Goal: Transaction & Acquisition: Subscribe to service/newsletter

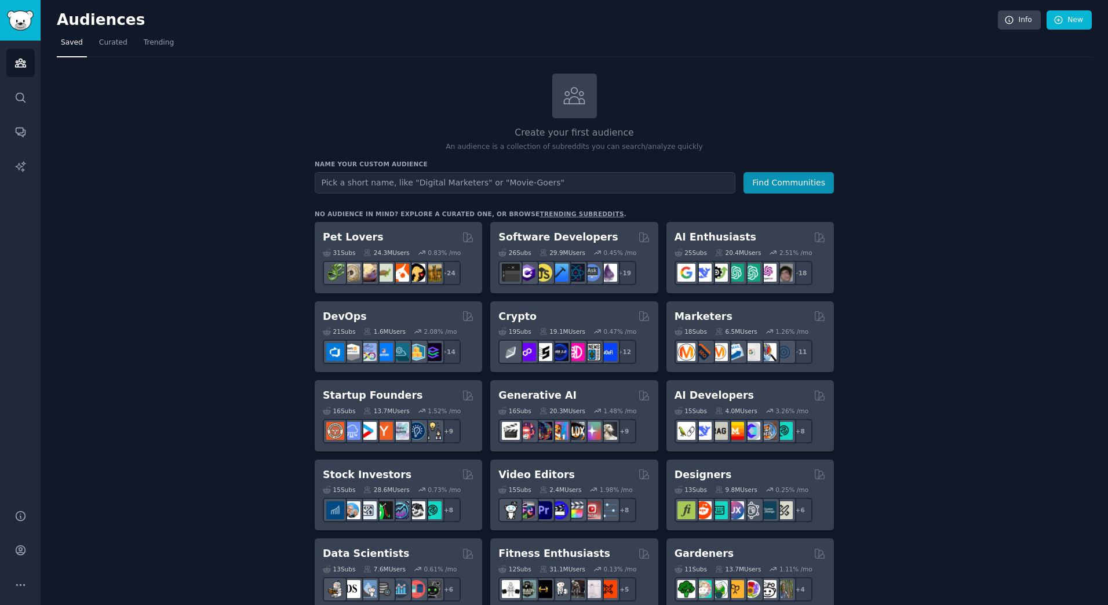
click at [540, 210] on link "trending subreddits" at bounding box center [582, 213] width 84 height 7
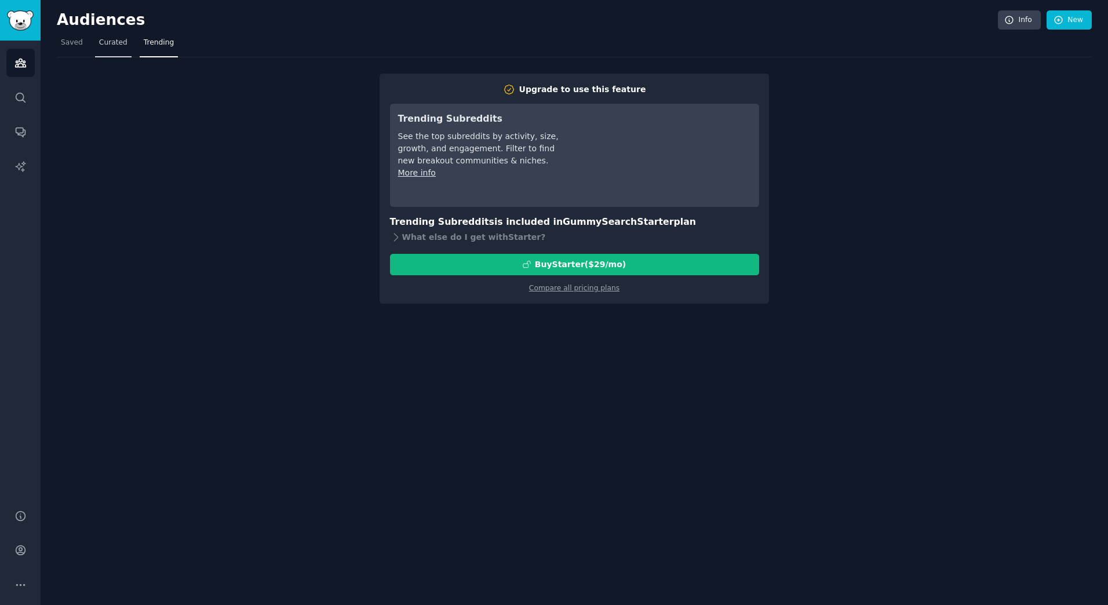
click at [104, 43] on span "Curated" at bounding box center [113, 43] width 28 height 10
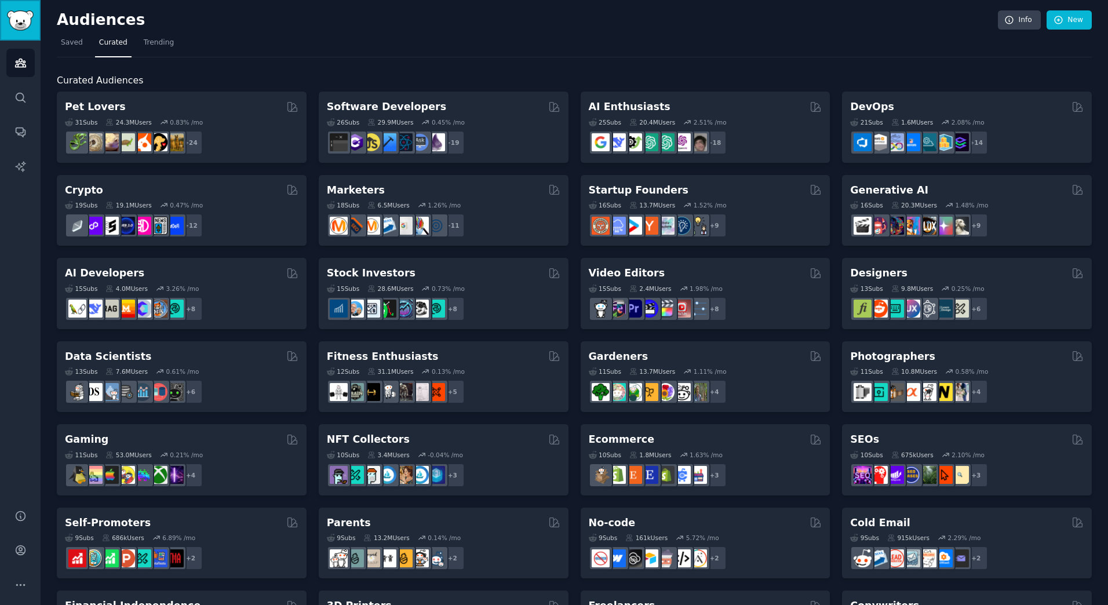
click at [27, 14] on img "Sidebar" at bounding box center [20, 20] width 27 height 20
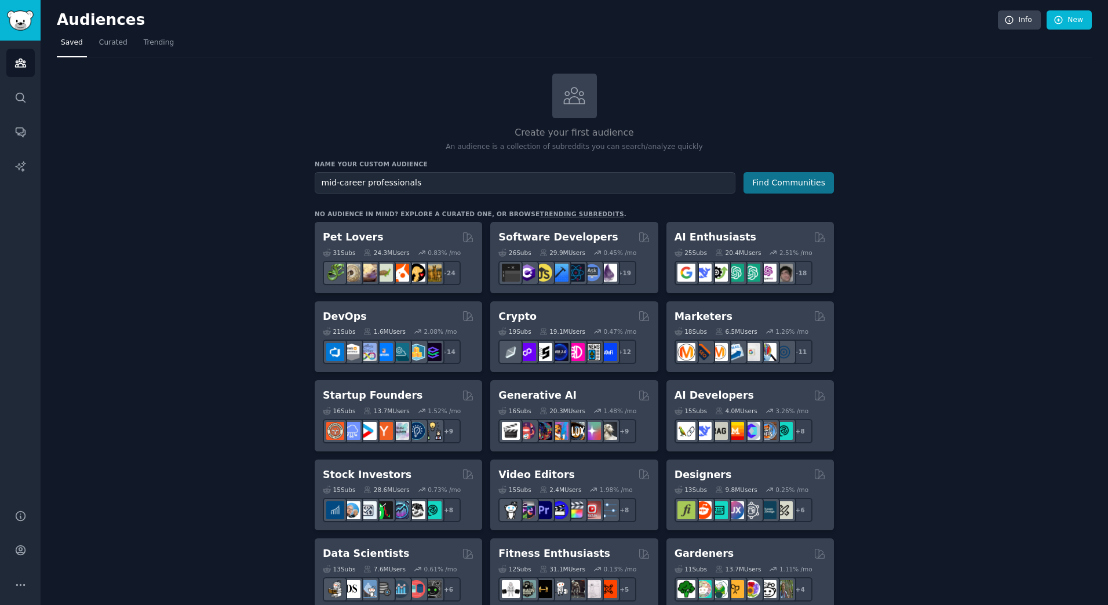
type input "mid-career professionals"
click at [788, 180] on button "Find Communities" at bounding box center [789, 182] width 90 height 21
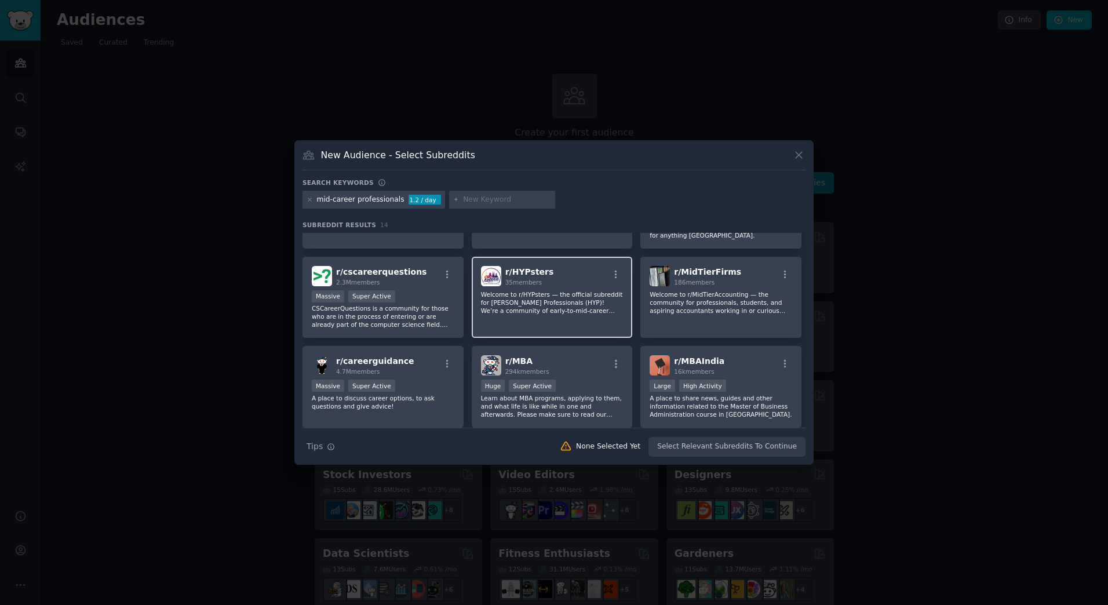
scroll to position [116, 0]
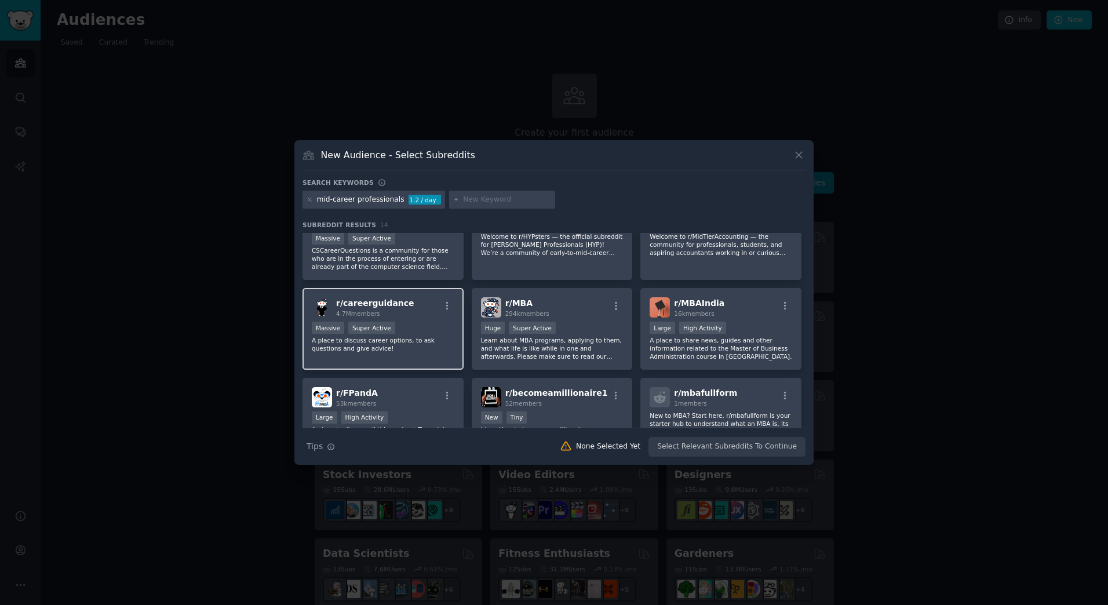
click at [406, 299] on div "r/ careerguidance 4.7M members" at bounding box center [383, 307] width 143 height 20
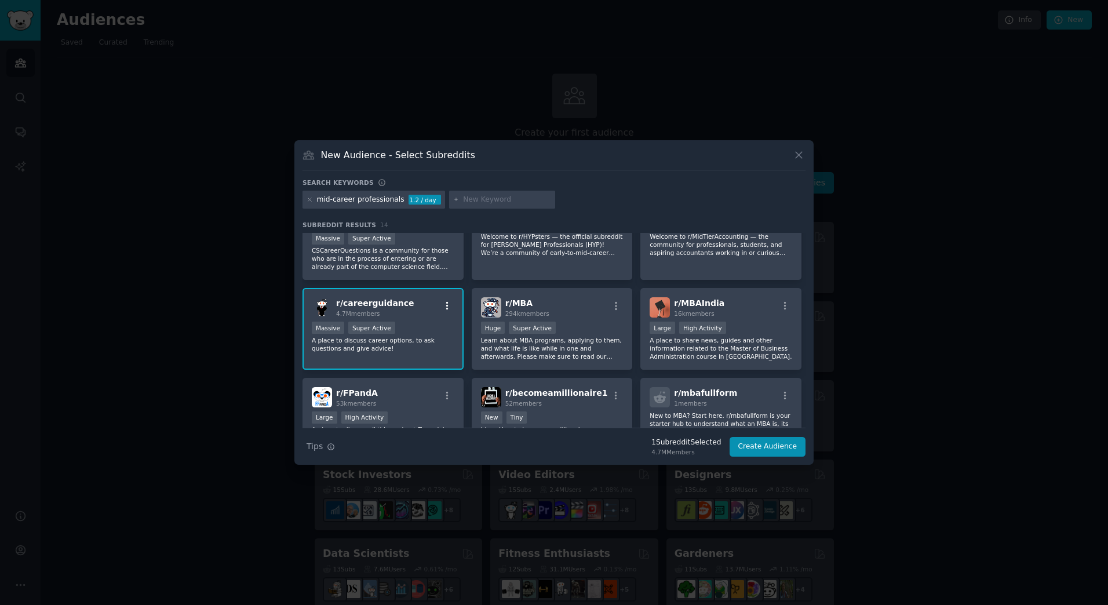
click at [444, 304] on icon "button" at bounding box center [447, 306] width 10 height 10
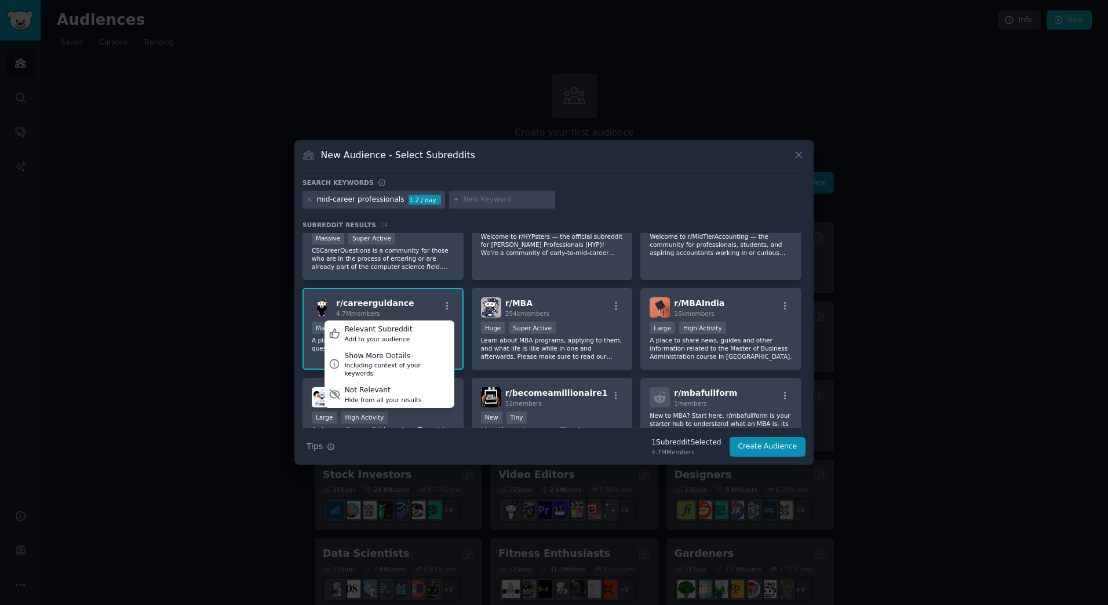
click at [423, 304] on div "r/ careerguidance 4.7M members Relevant Subreddit Add to your audience Show Mor…" at bounding box center [383, 307] width 143 height 20
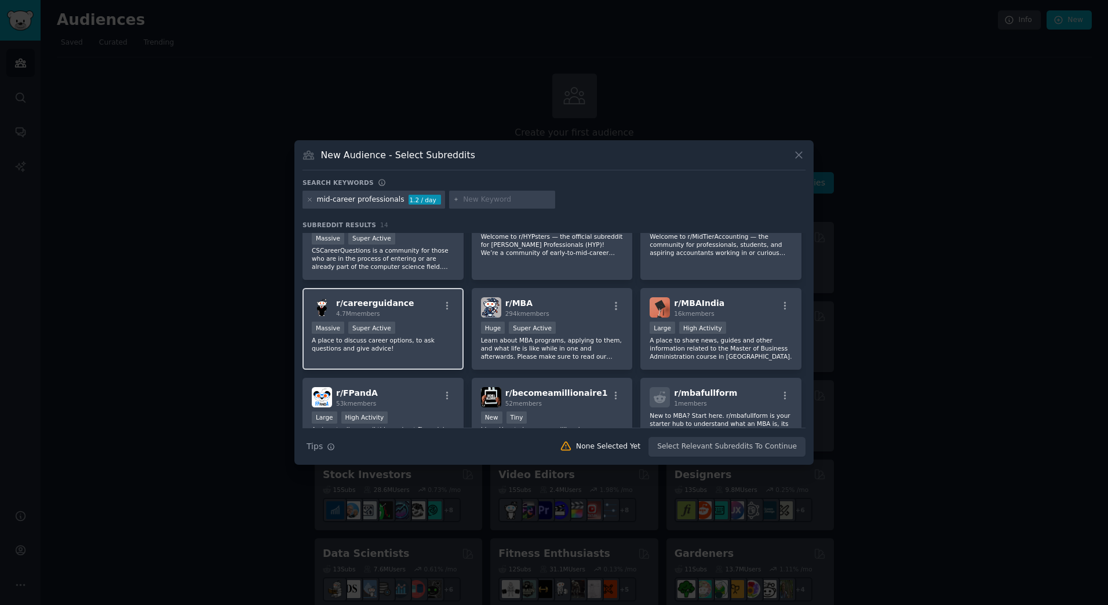
click at [423, 304] on div "r/ careerguidance 4.7M members" at bounding box center [383, 307] width 143 height 20
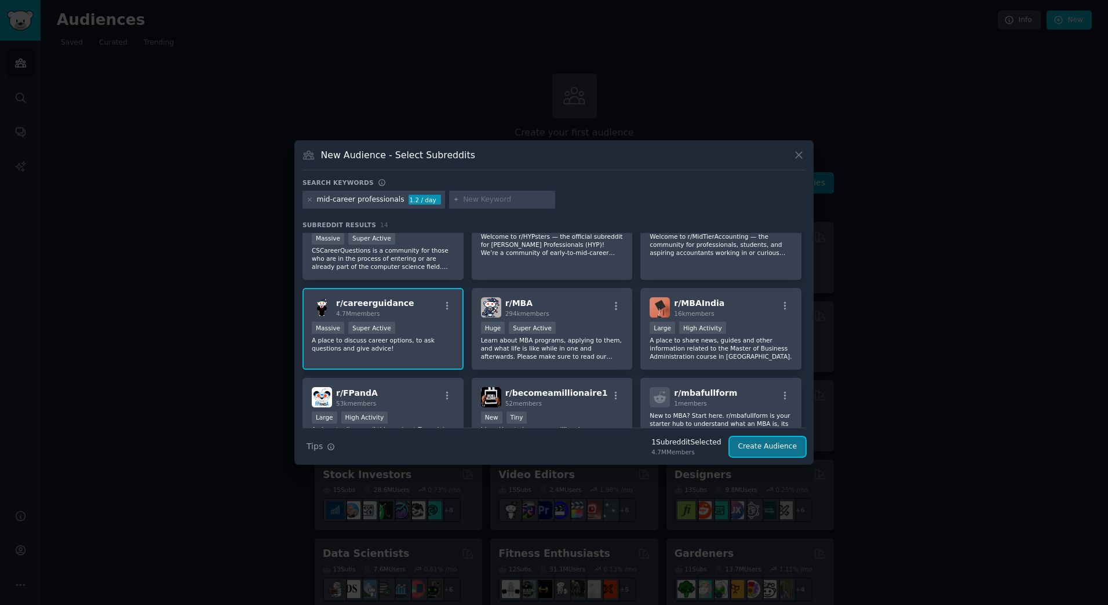
click at [763, 442] on button "Create Audience" at bounding box center [768, 447] width 77 height 20
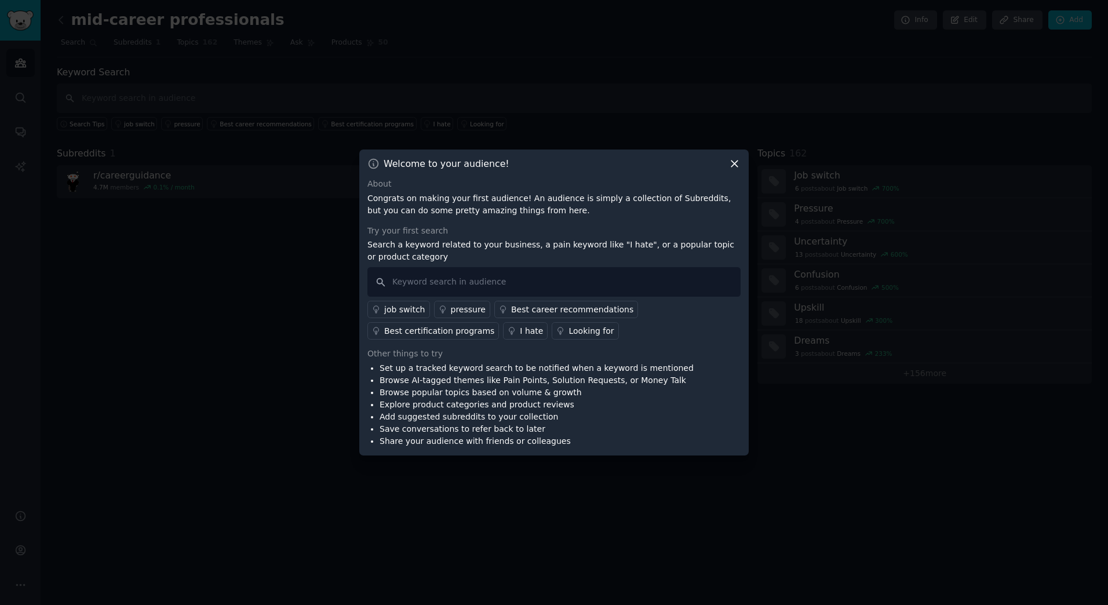
click at [494, 325] on div "Best certification programs" at bounding box center [439, 331] width 110 height 12
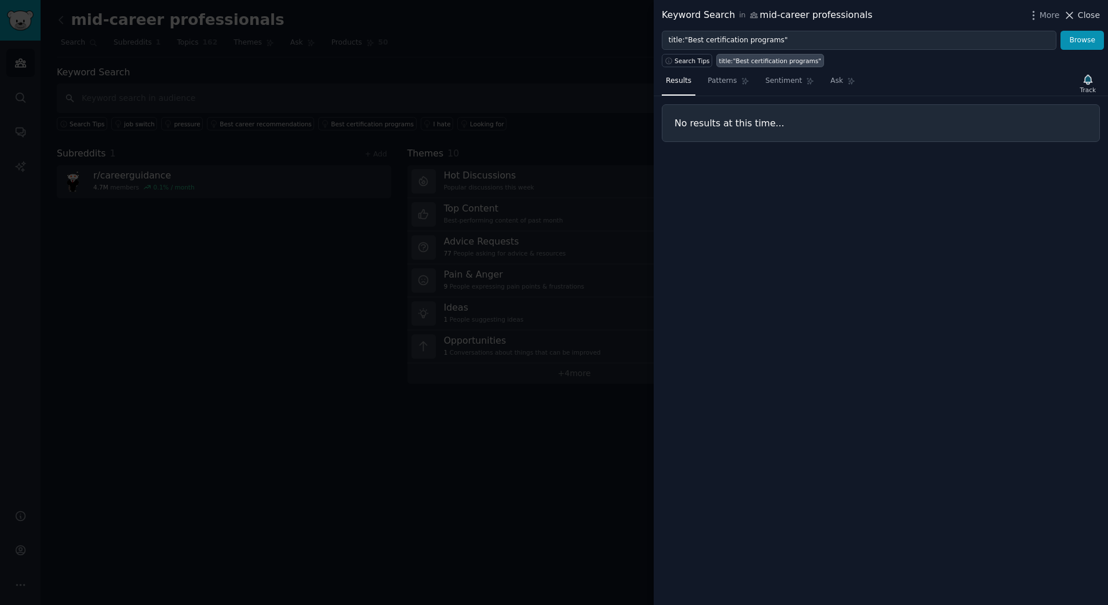
click at [1093, 13] on span "Close" at bounding box center [1089, 15] width 22 height 12
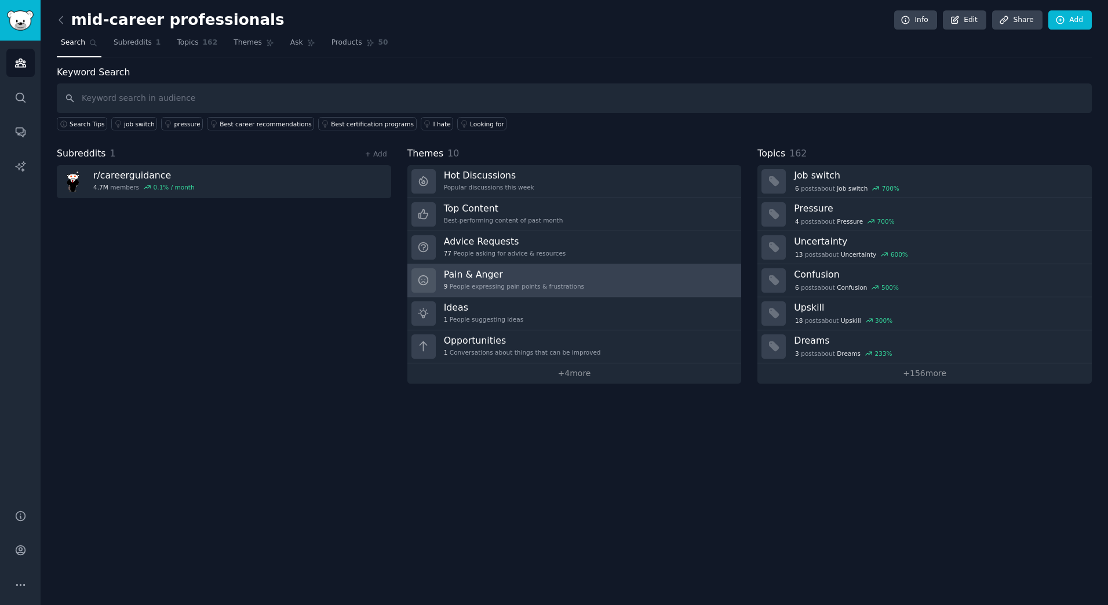
click at [482, 276] on h3 "Pain & Anger" at bounding box center [514, 274] width 140 height 12
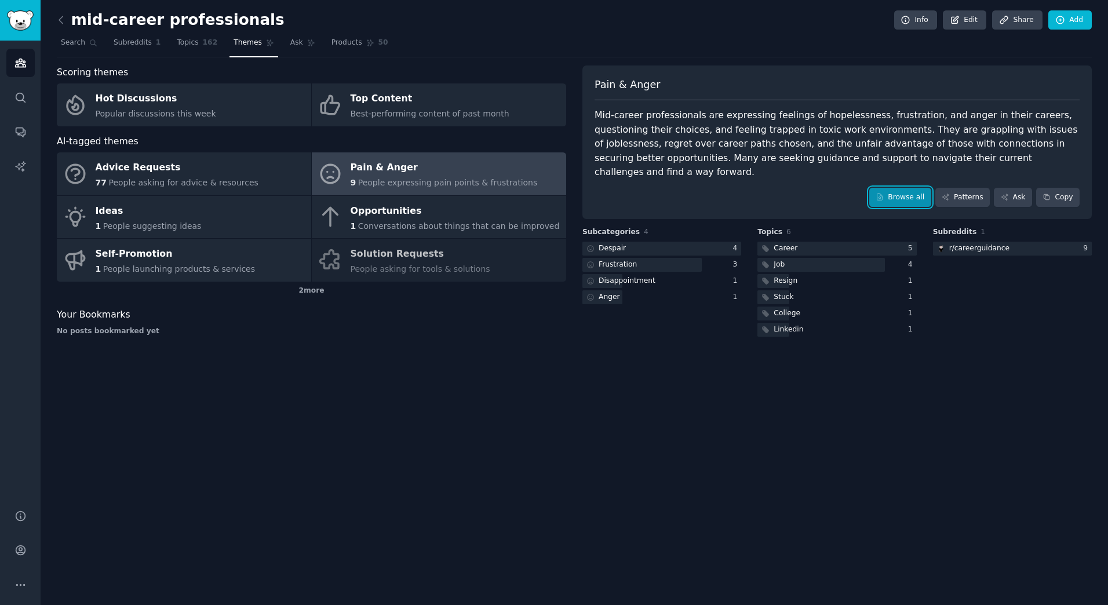
click at [913, 188] on link "Browse all" at bounding box center [900, 198] width 62 height 20
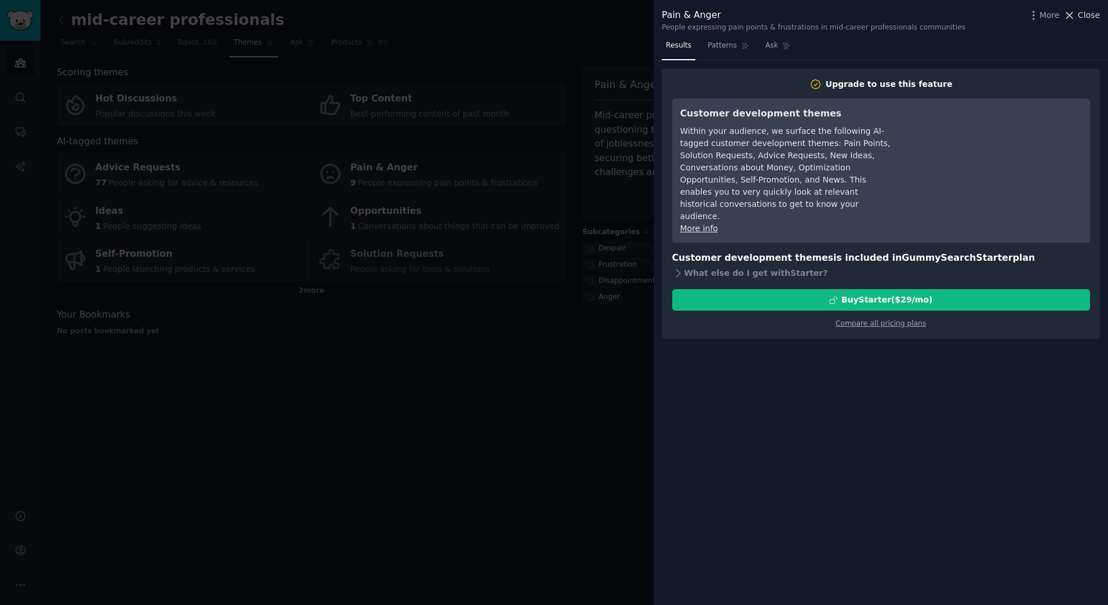
click at [1089, 14] on span "Close" at bounding box center [1089, 15] width 22 height 12
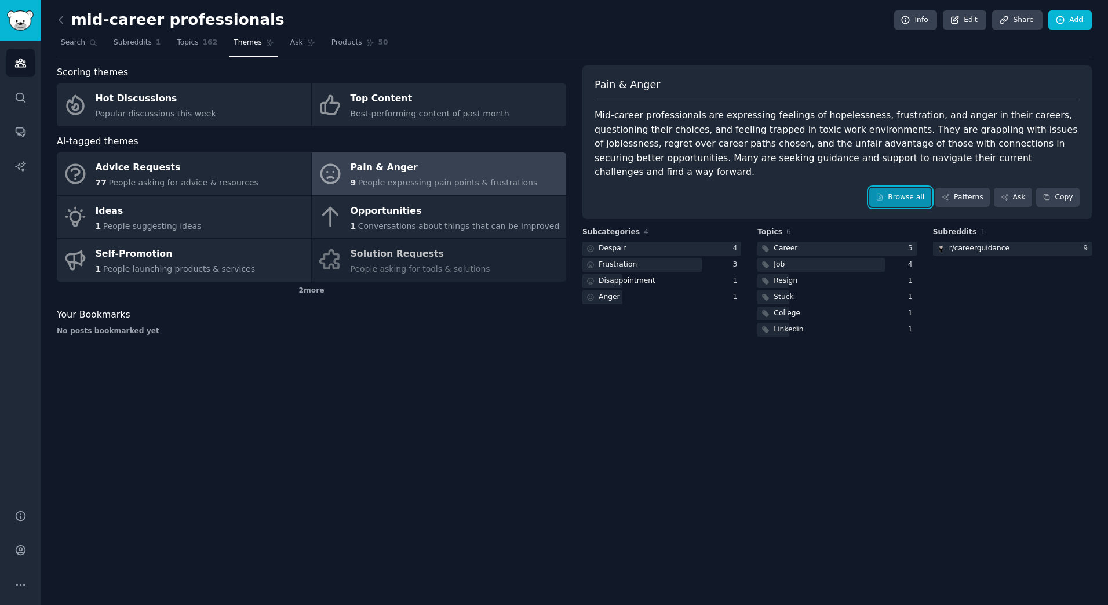
click at [910, 188] on link "Browse all" at bounding box center [900, 198] width 62 height 20
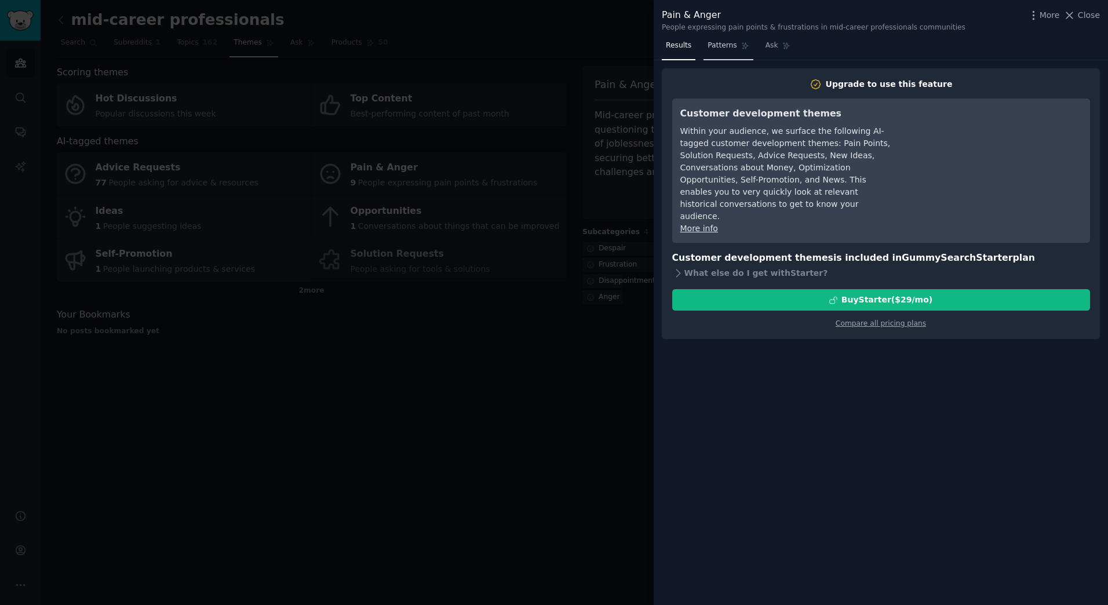
click at [724, 44] on span "Patterns" at bounding box center [722, 46] width 29 height 10
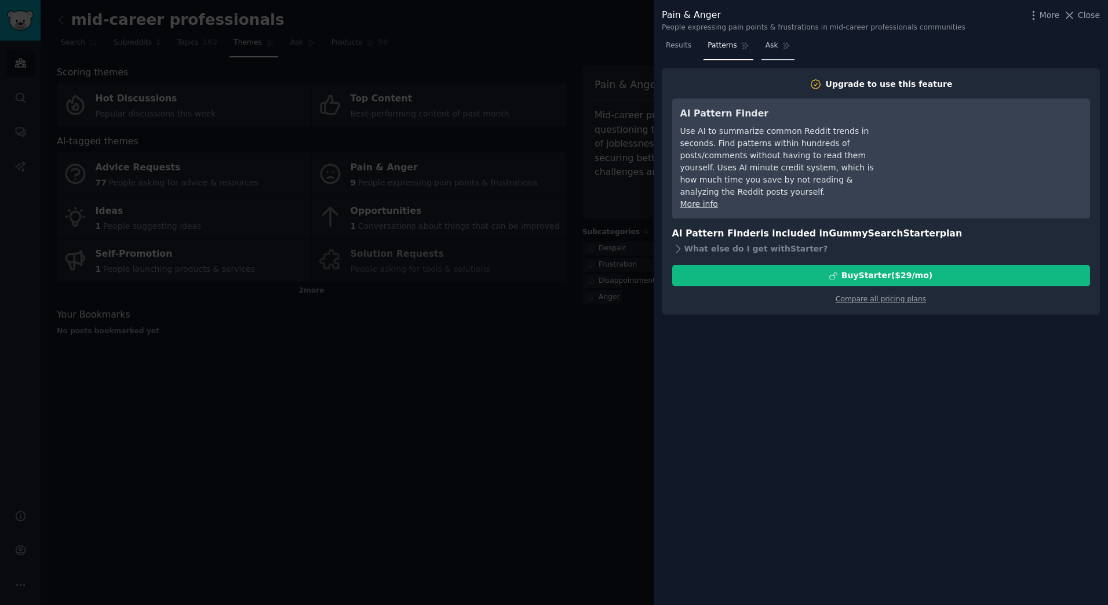
click at [766, 41] on span "Ask" at bounding box center [772, 46] width 13 height 10
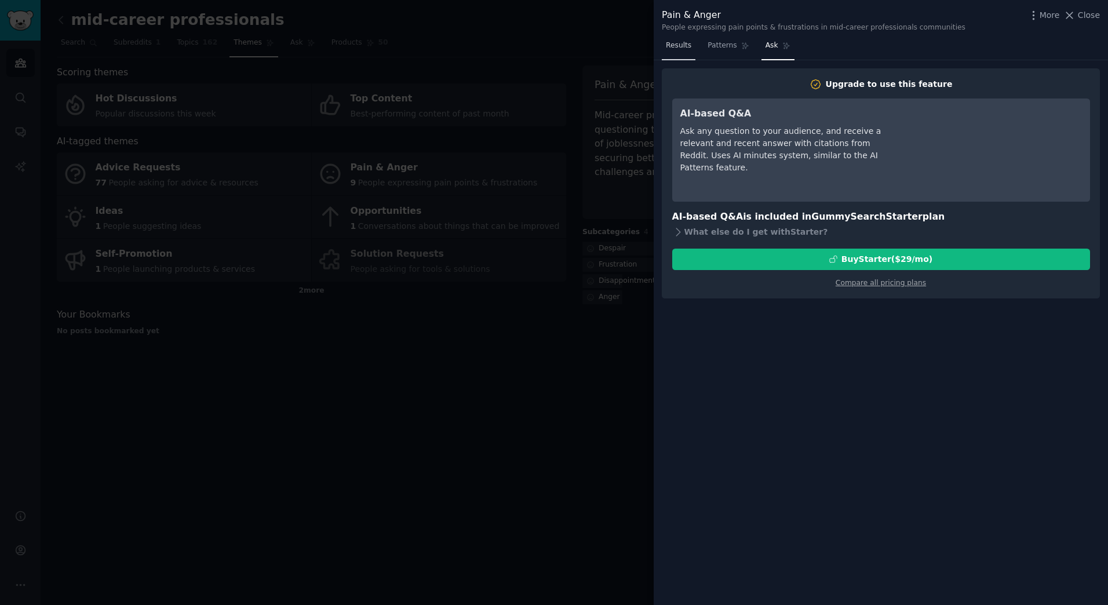
click at [675, 43] on span "Results" at bounding box center [679, 46] width 26 height 10
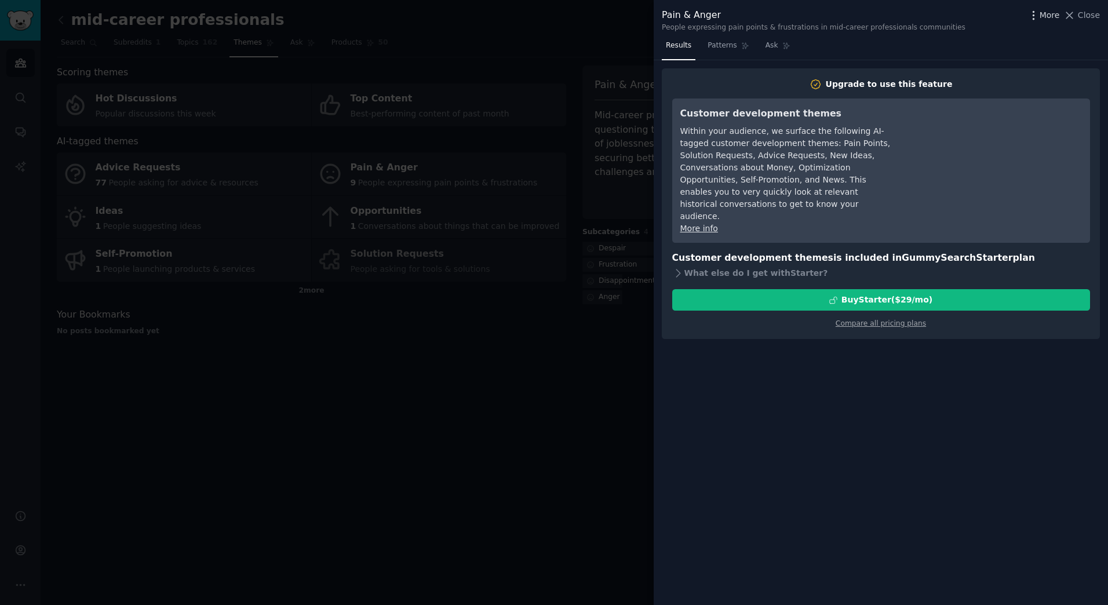
click at [1047, 13] on span "More" at bounding box center [1050, 15] width 20 height 12
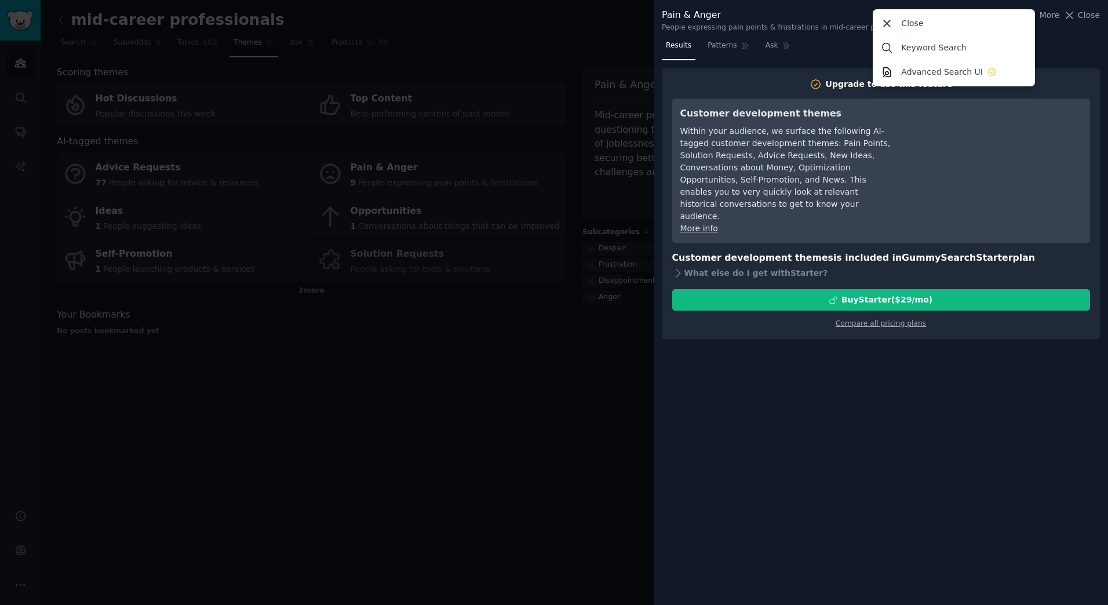
click at [1071, 33] on div "Pain & Anger People expressing pain points & frustrations in mid-career profess…" at bounding box center [881, 18] width 454 height 37
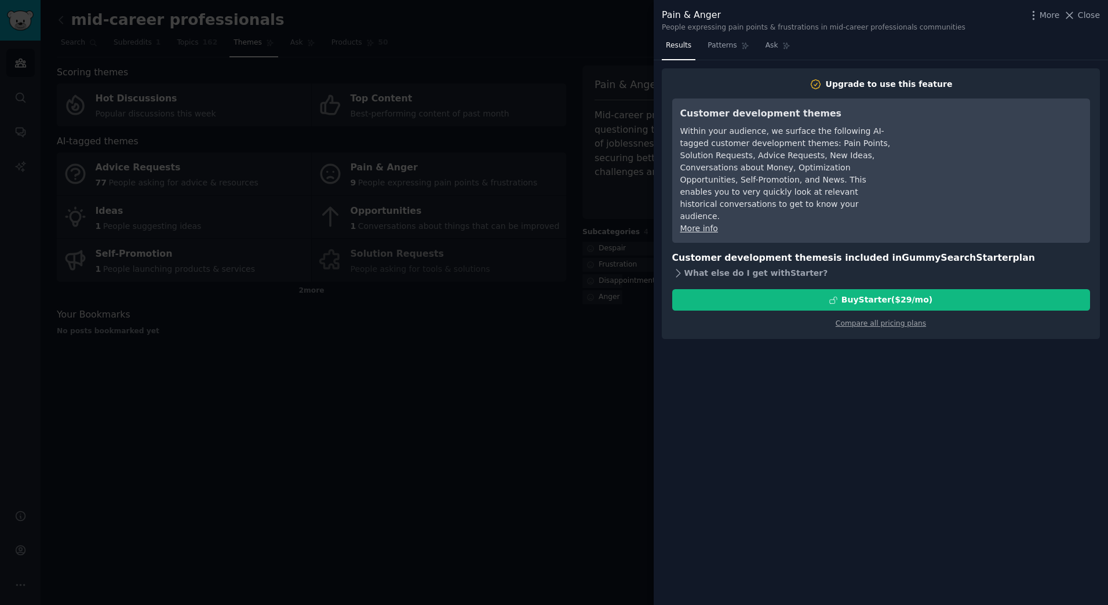
click at [683, 267] on icon at bounding box center [678, 273] width 12 height 12
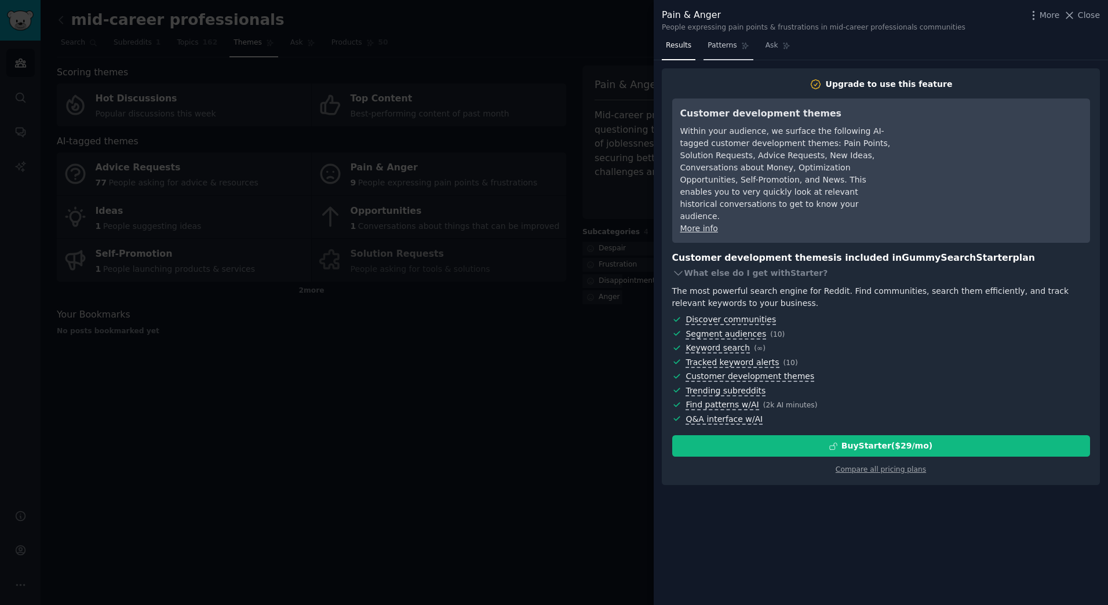
click at [721, 40] on link "Patterns" at bounding box center [728, 49] width 49 height 24
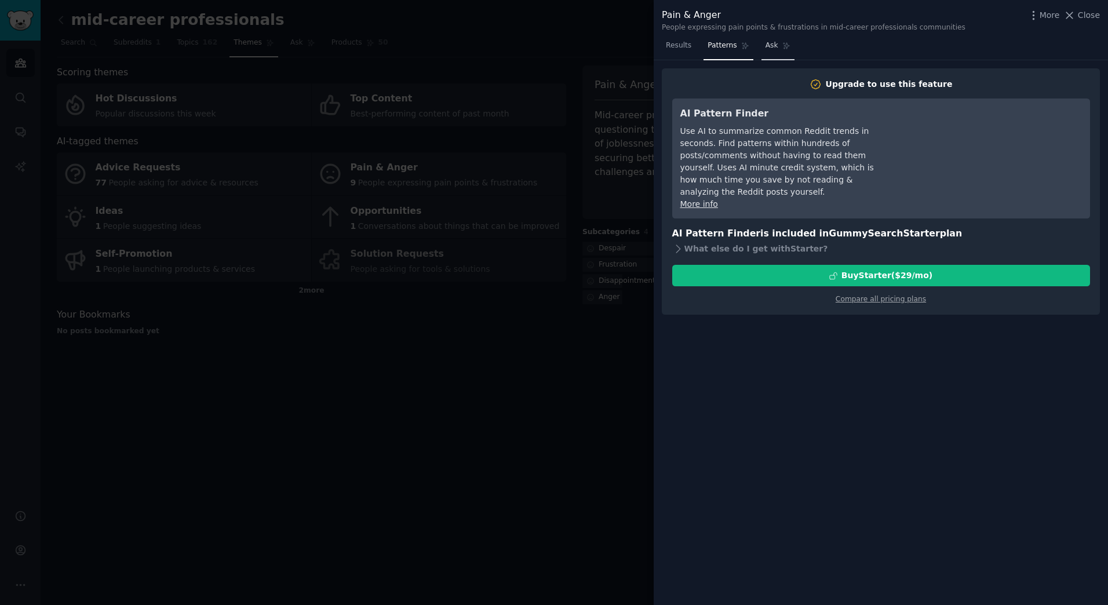
click at [770, 44] on span "Ask" at bounding box center [772, 46] width 13 height 10
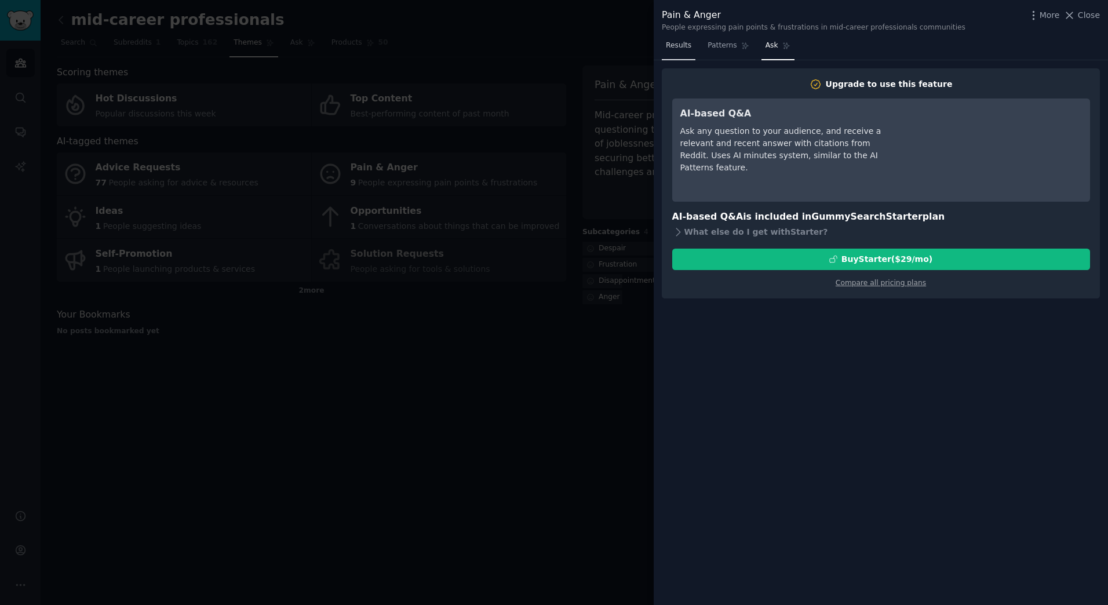
click at [683, 45] on span "Results" at bounding box center [679, 46] width 26 height 10
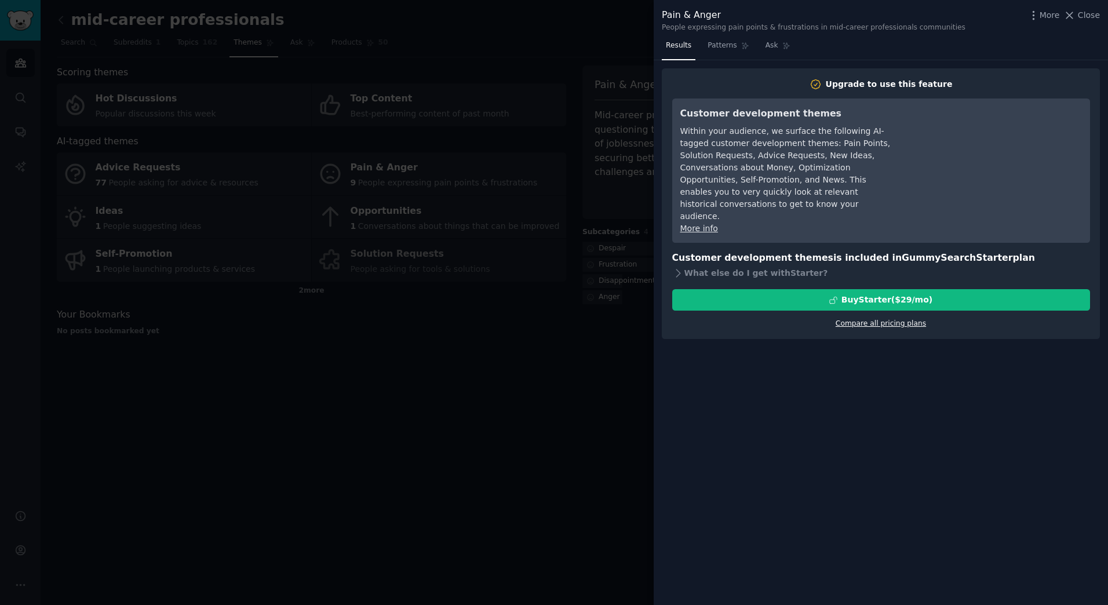
click at [855, 319] on link "Compare all pricing plans" at bounding box center [881, 323] width 90 height 8
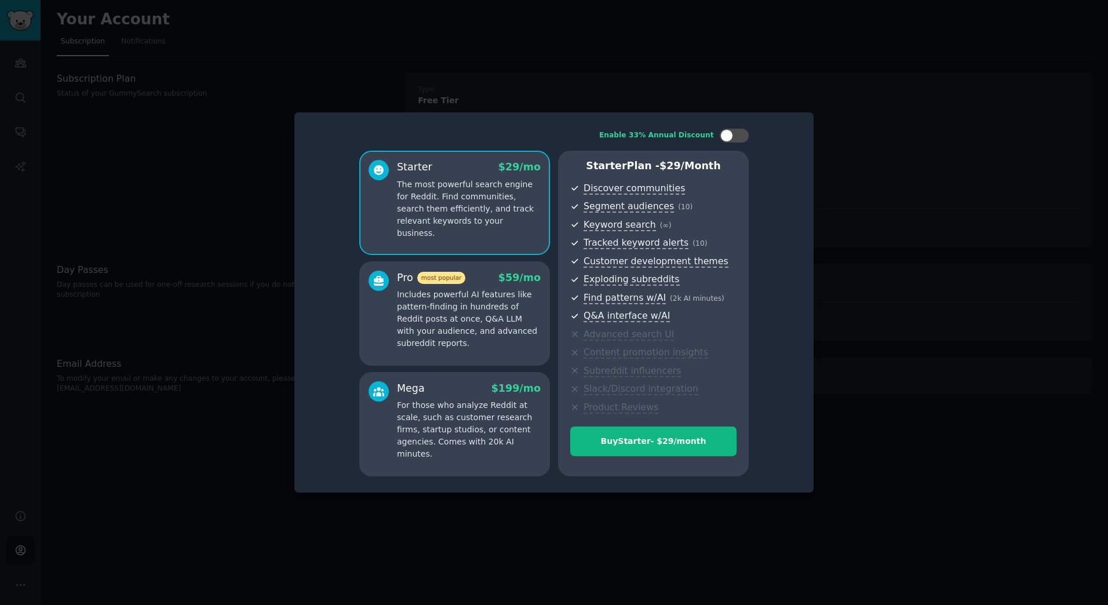
click at [475, 168] on div "Starter $ 29 /mo" at bounding box center [469, 167] width 144 height 14
click at [433, 99] on div at bounding box center [554, 302] width 1108 height 605
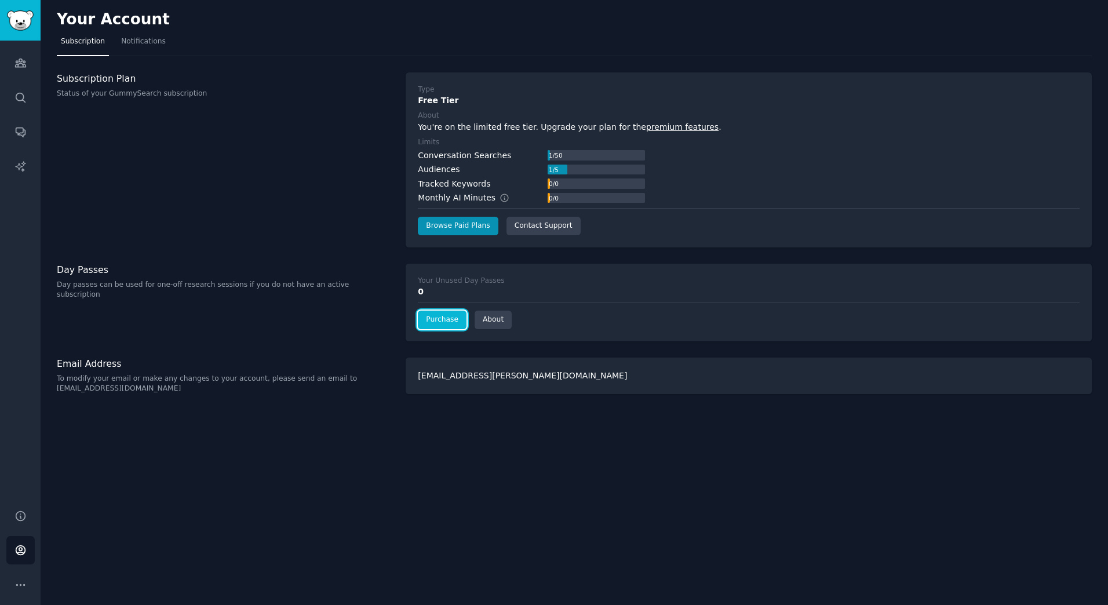
click at [441, 318] on link "Purchase" at bounding box center [442, 320] width 49 height 19
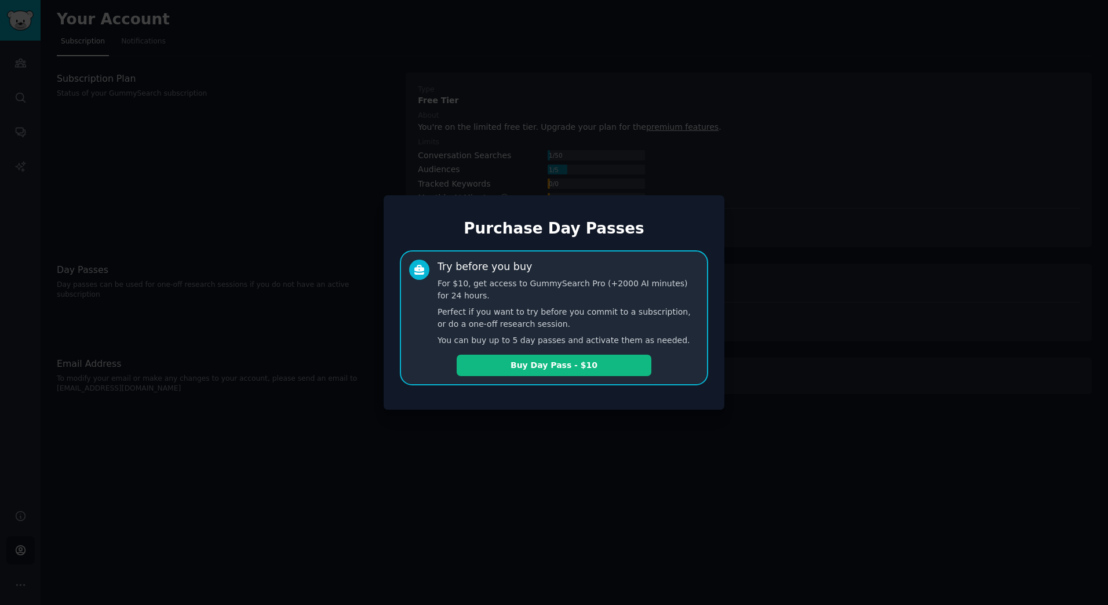
click at [388, 469] on div at bounding box center [554, 302] width 1108 height 605
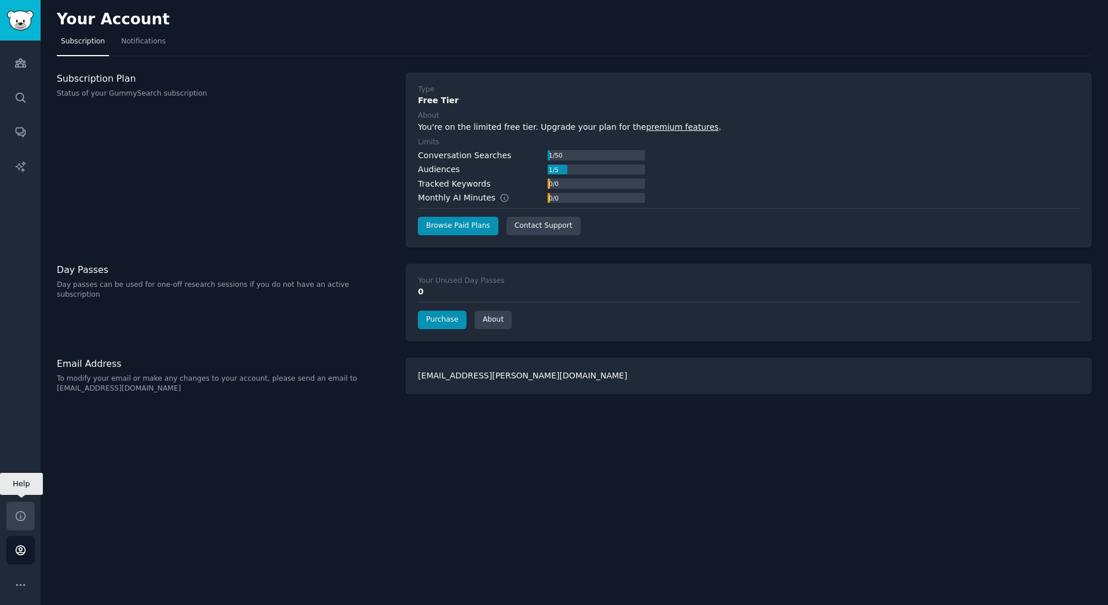
click at [20, 511] on icon "Sidebar" at bounding box center [20, 515] width 9 height 9
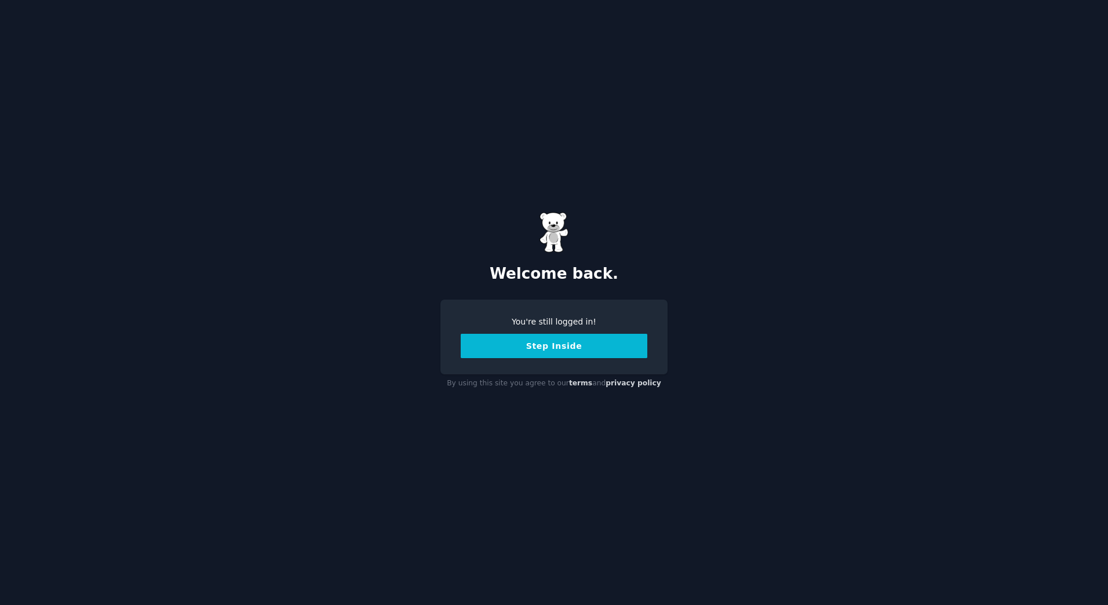
click at [546, 340] on button "Step Inside" at bounding box center [554, 346] width 187 height 24
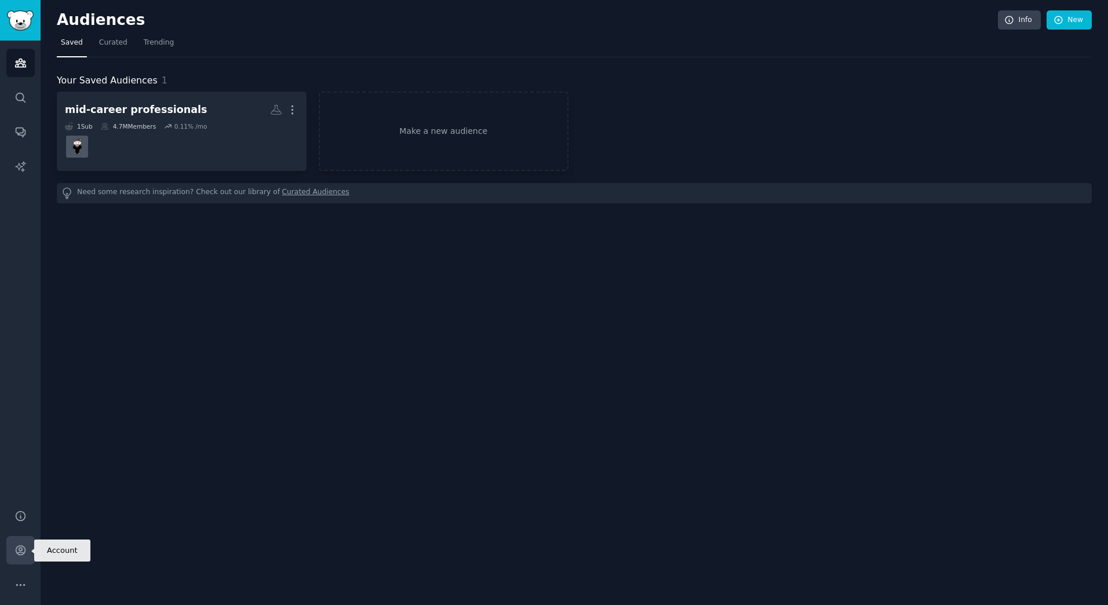
click at [20, 546] on icon "Sidebar" at bounding box center [20, 550] width 9 height 9
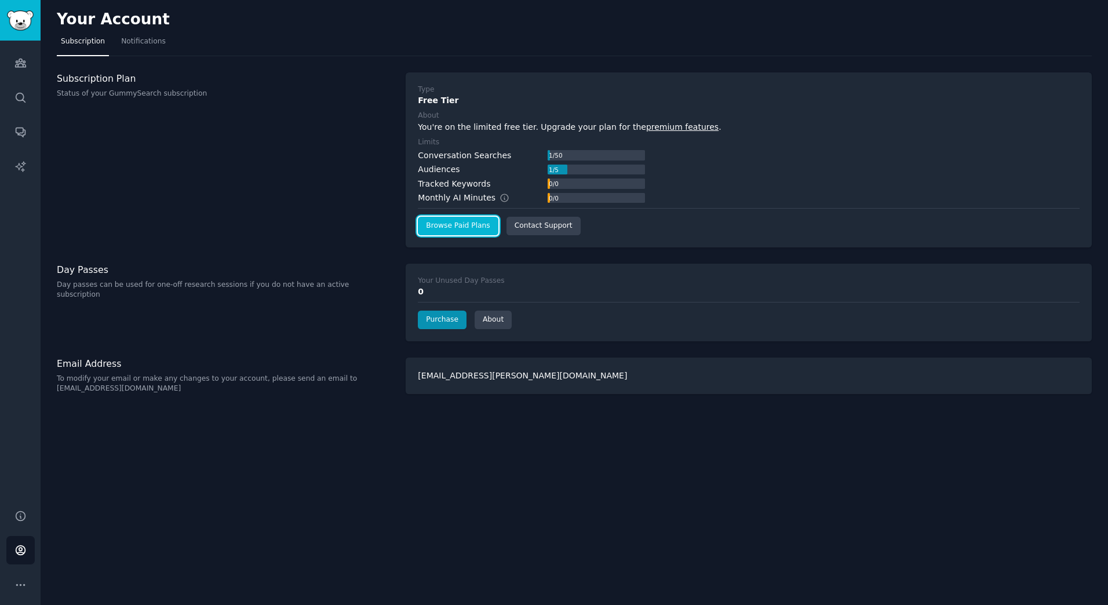
click at [457, 223] on link "Browse Paid Plans" at bounding box center [458, 226] width 80 height 19
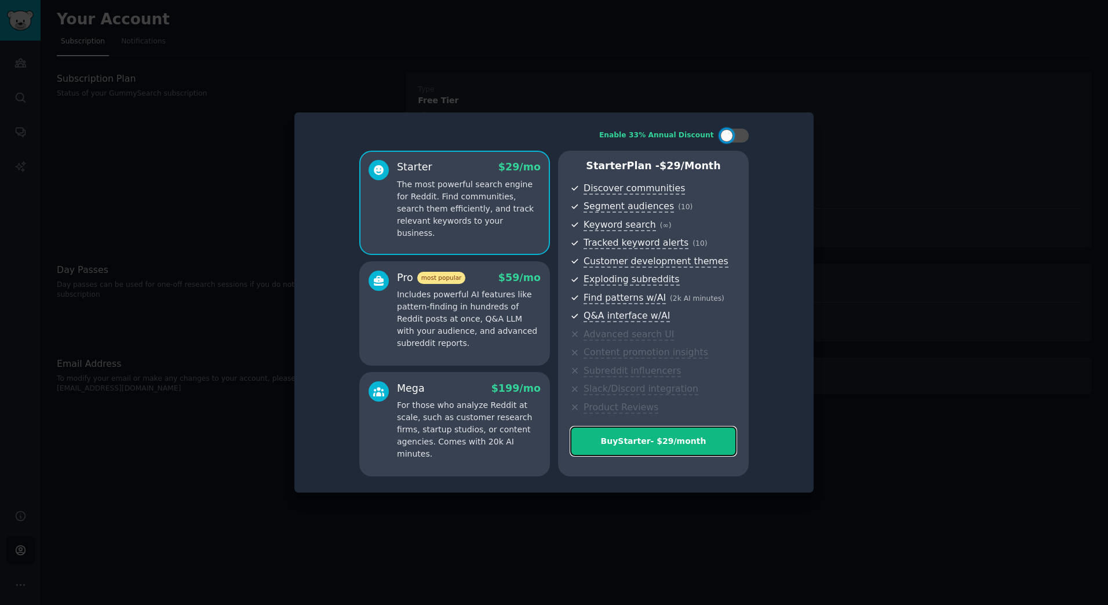
click at [654, 436] on div "Buy Starter - $ 29 /month" at bounding box center [653, 441] width 165 height 12
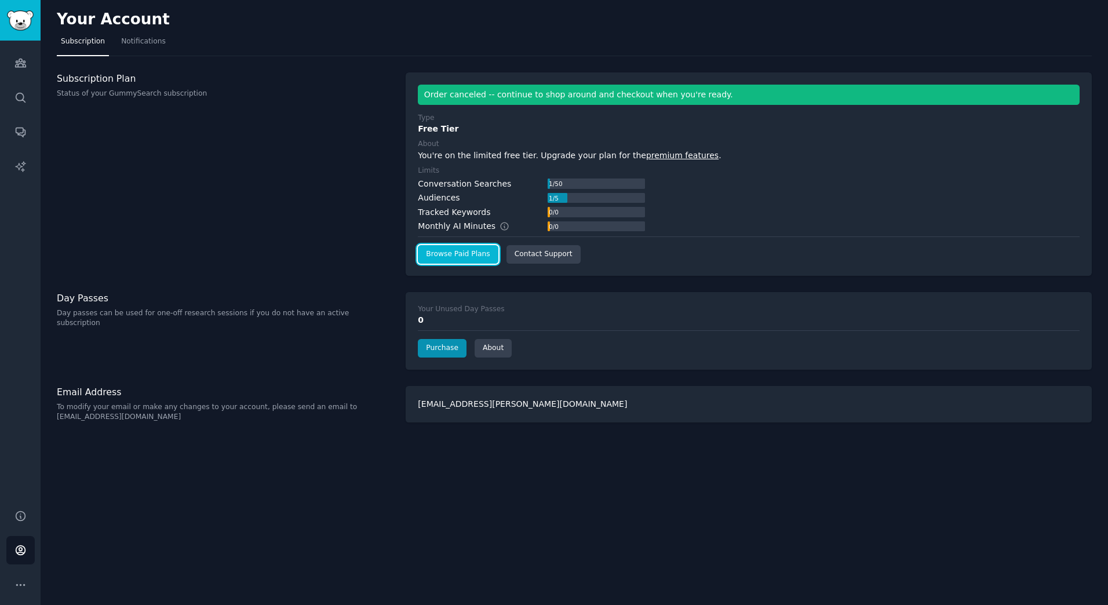
click at [463, 253] on link "Browse Paid Plans" at bounding box center [458, 254] width 80 height 19
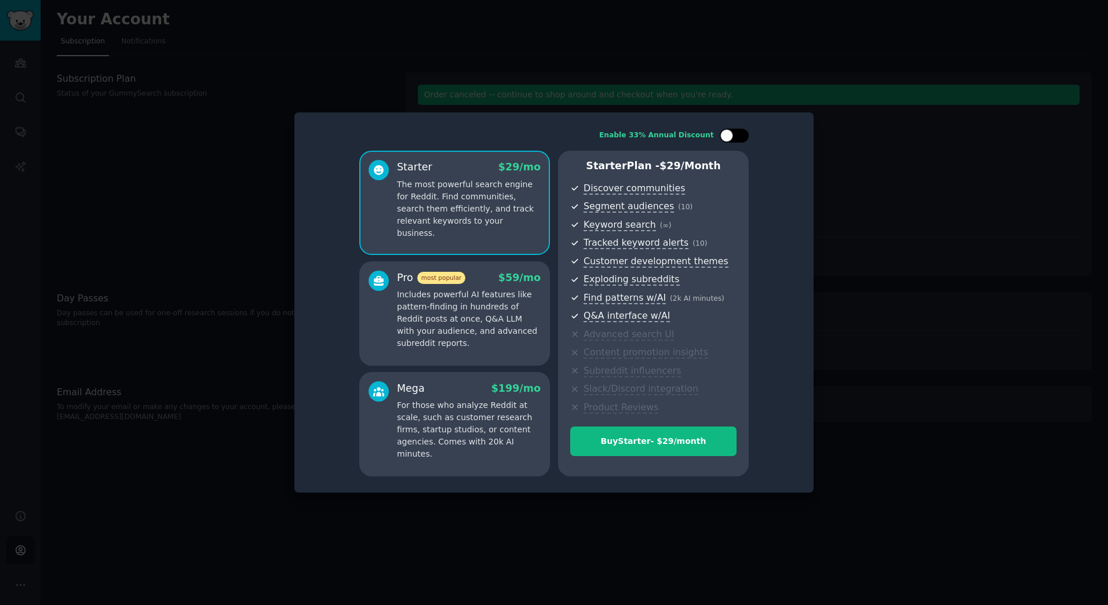
click at [738, 133] on div at bounding box center [740, 136] width 6 height 6
checkbox input "true"
click at [647, 441] on div "Buy Starter - $ 232 /year" at bounding box center [653, 441] width 165 height 12
